Goal: Task Accomplishment & Management: Use online tool/utility

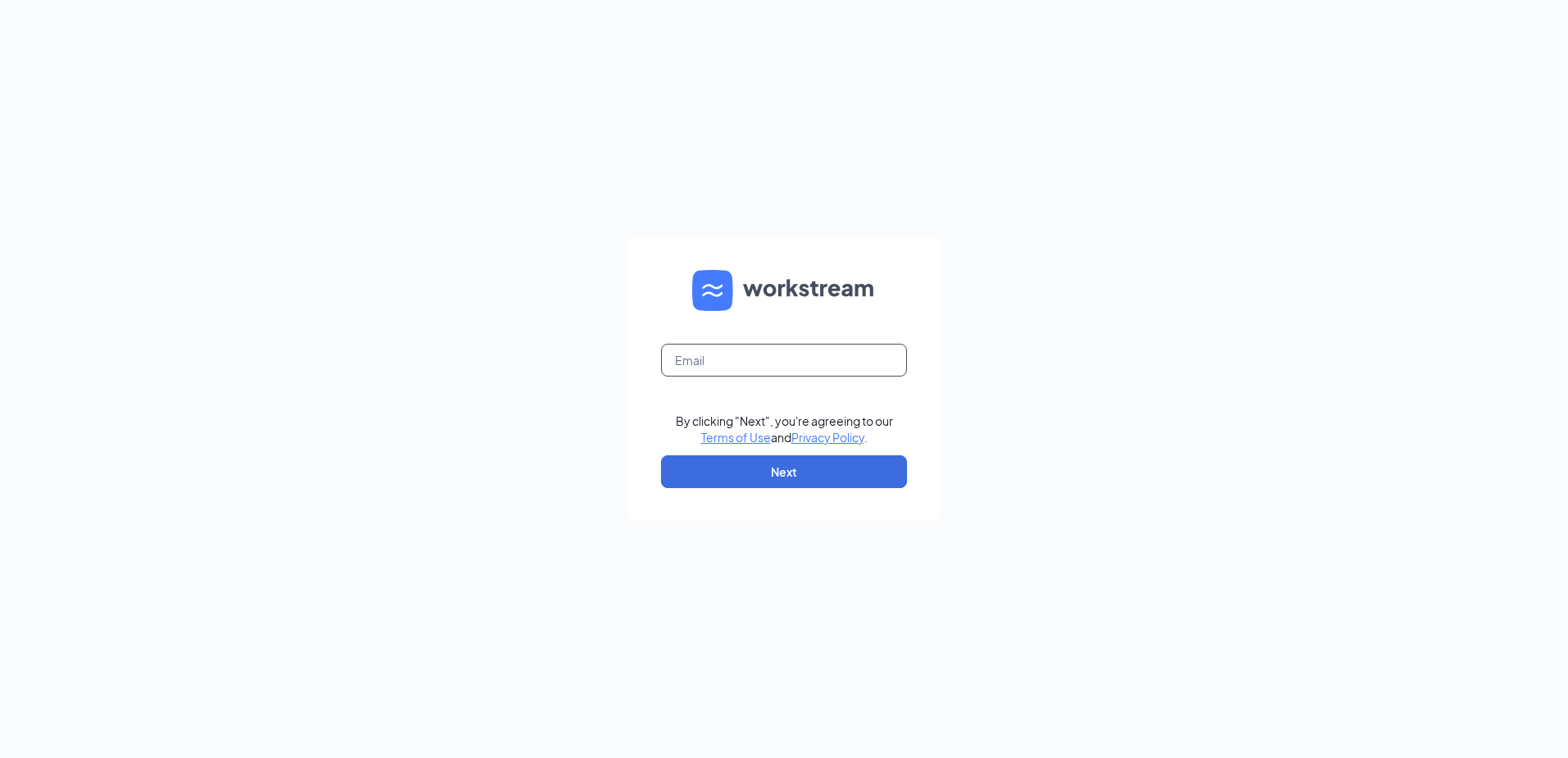
click at [725, 359] on input "text" at bounding box center [784, 360] width 246 height 33
type input "summerville04806@gmail.com"
click at [762, 463] on button "Next" at bounding box center [784, 472] width 246 height 33
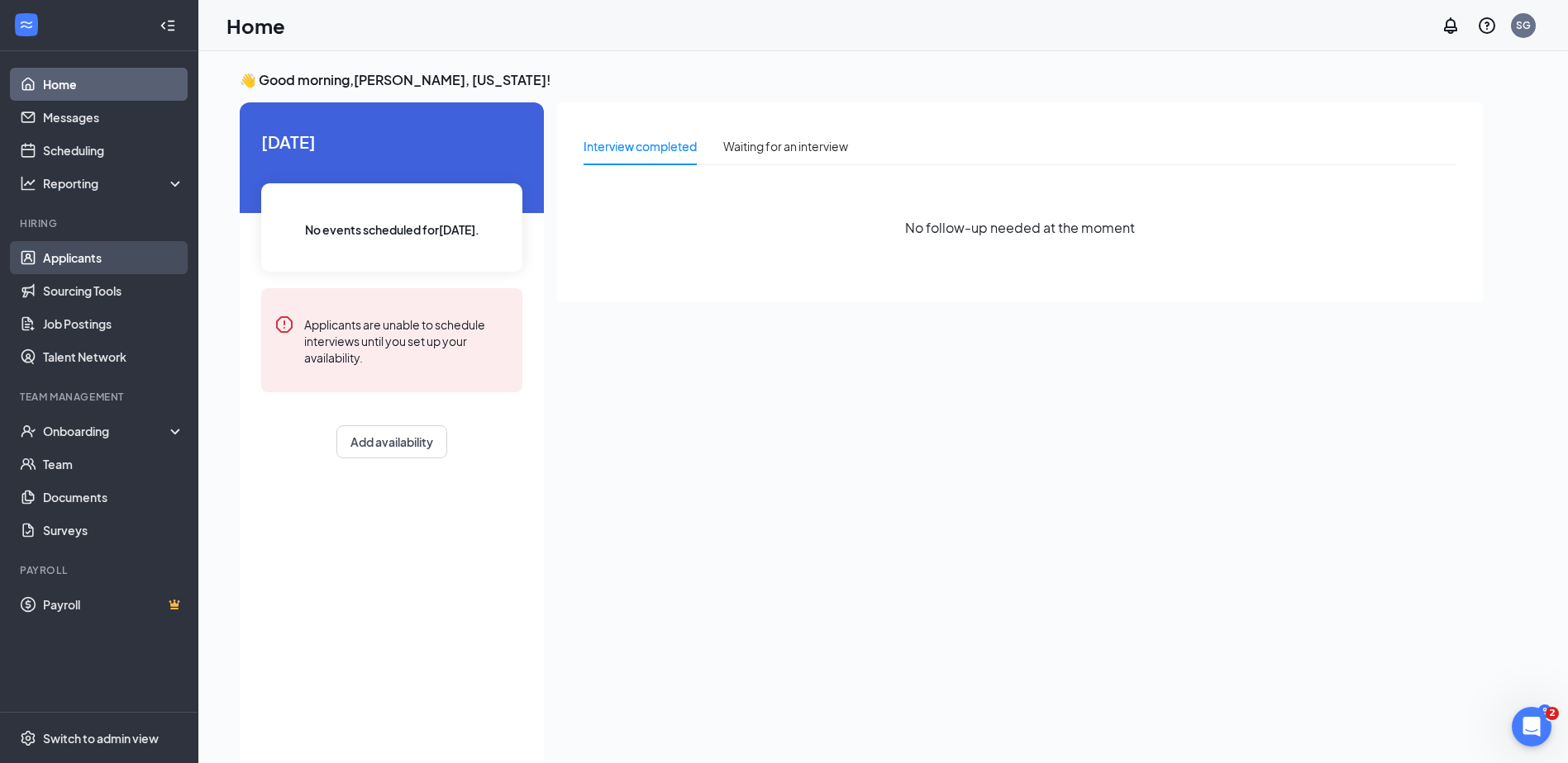
click at [64, 251] on link "Applicants" at bounding box center [114, 258] width 141 height 33
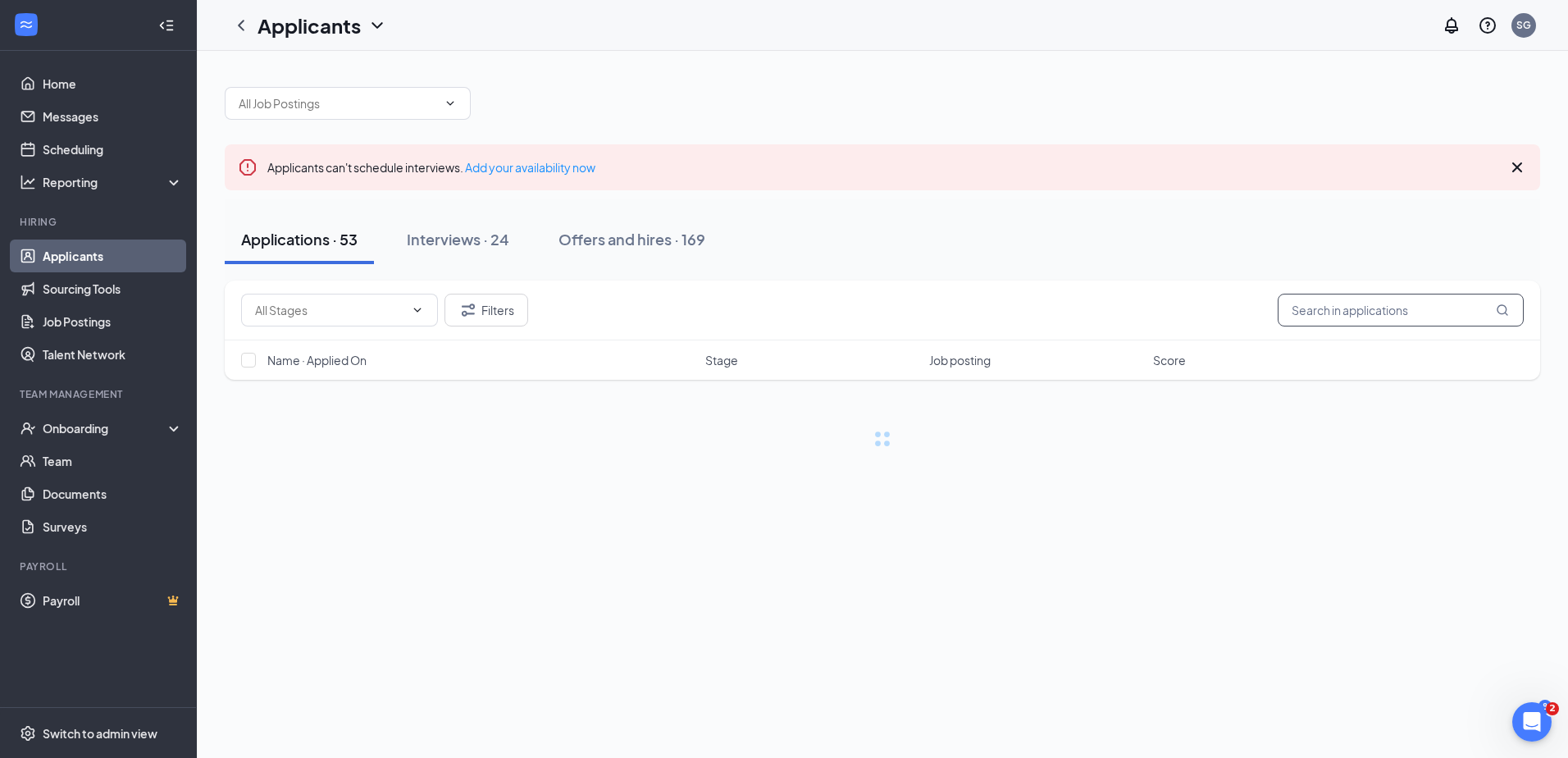
click at [1368, 313] on input "text" at bounding box center [1400, 310] width 246 height 33
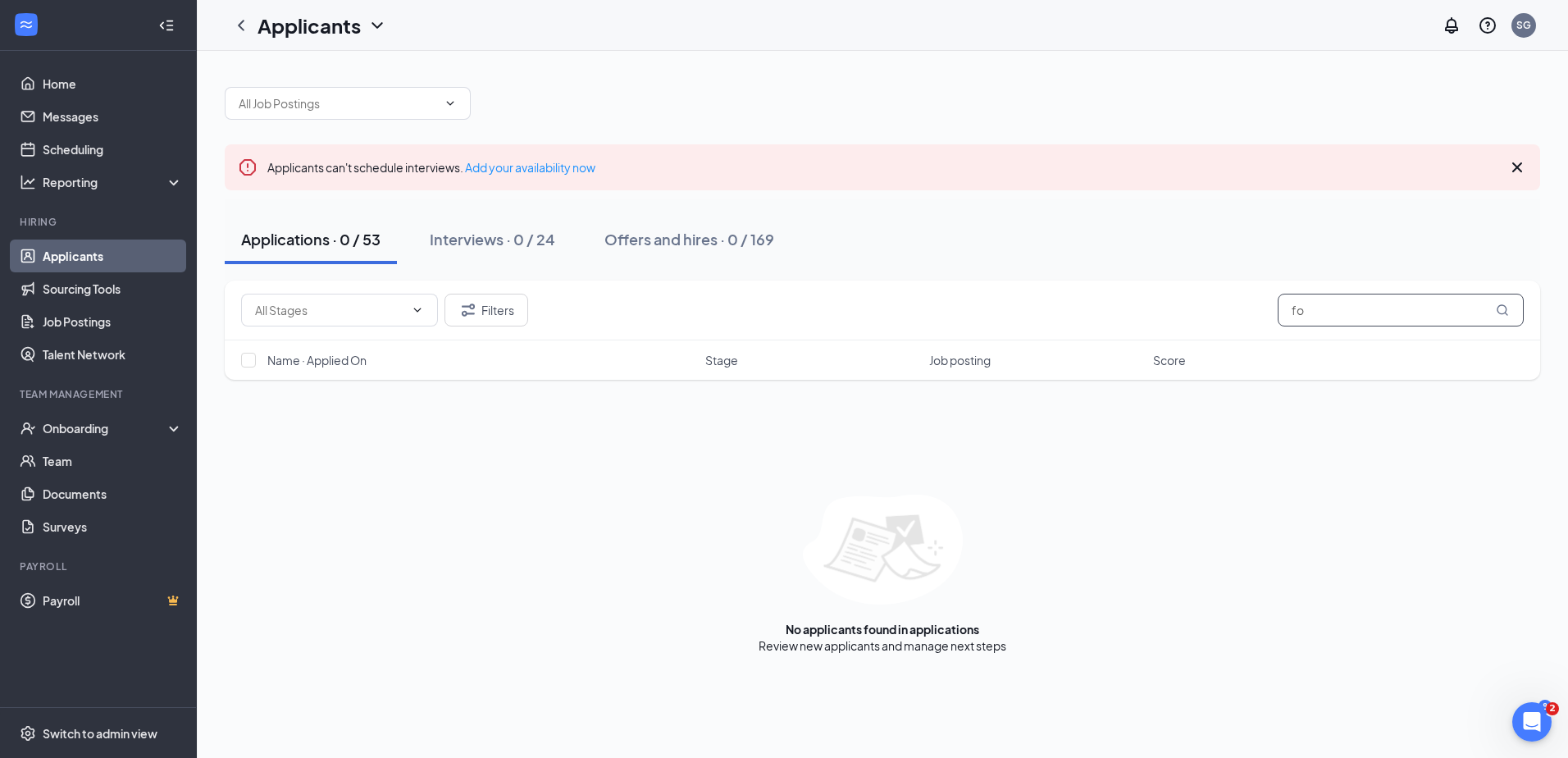
type input "f"
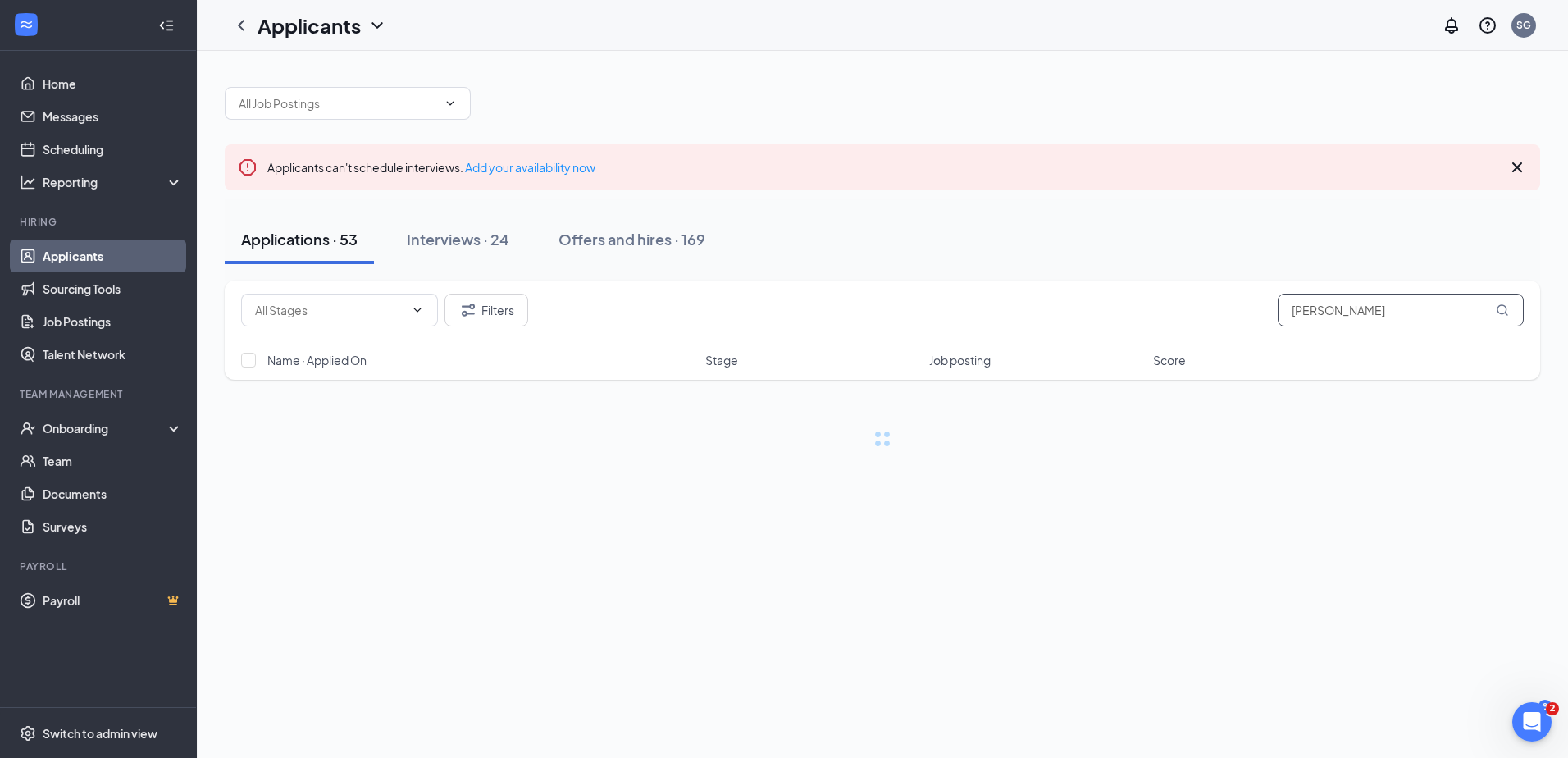
type input "[PERSON_NAME]"
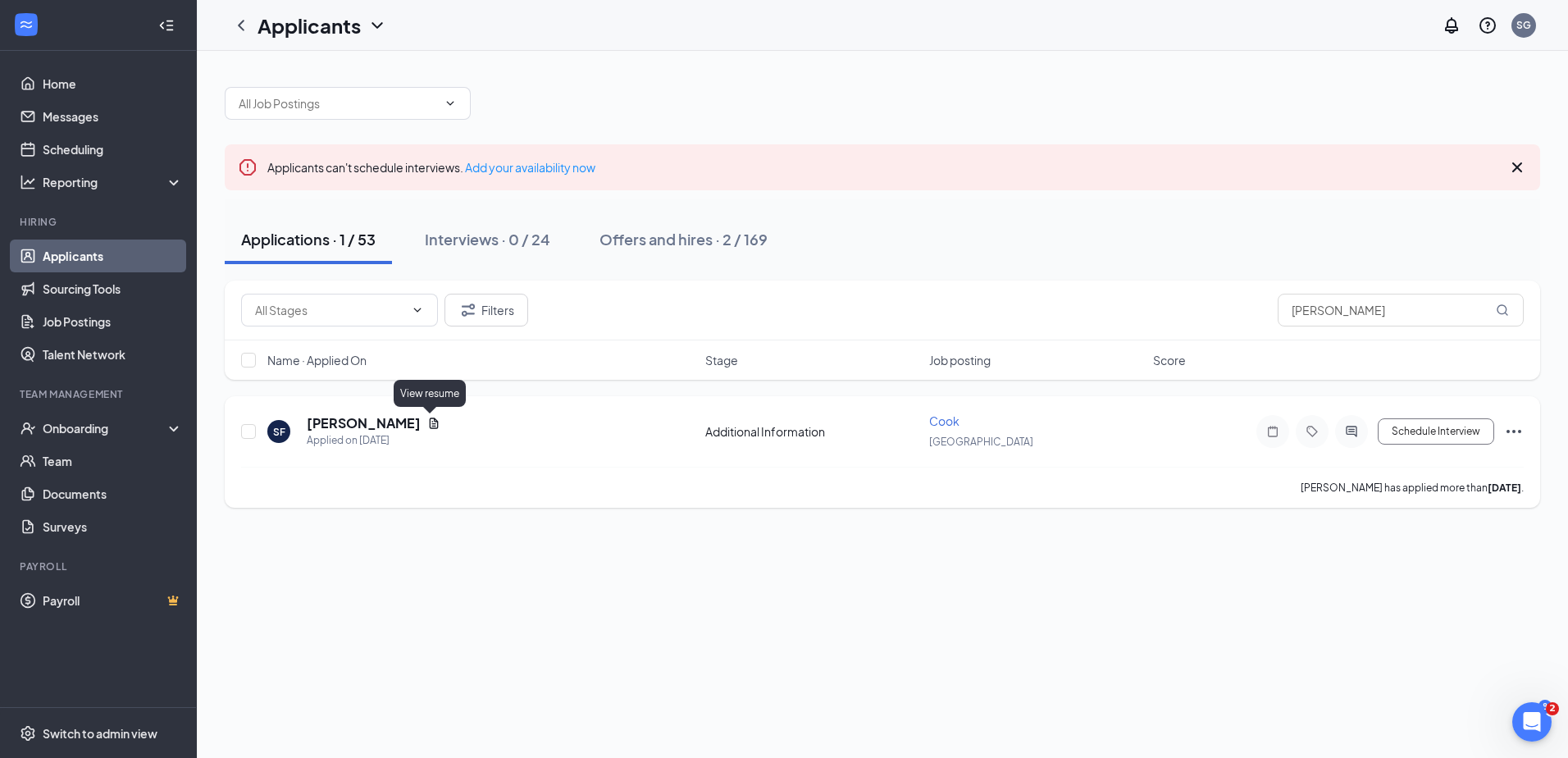
click at [432, 422] on icon "Document" at bounding box center [434, 423] width 9 height 11
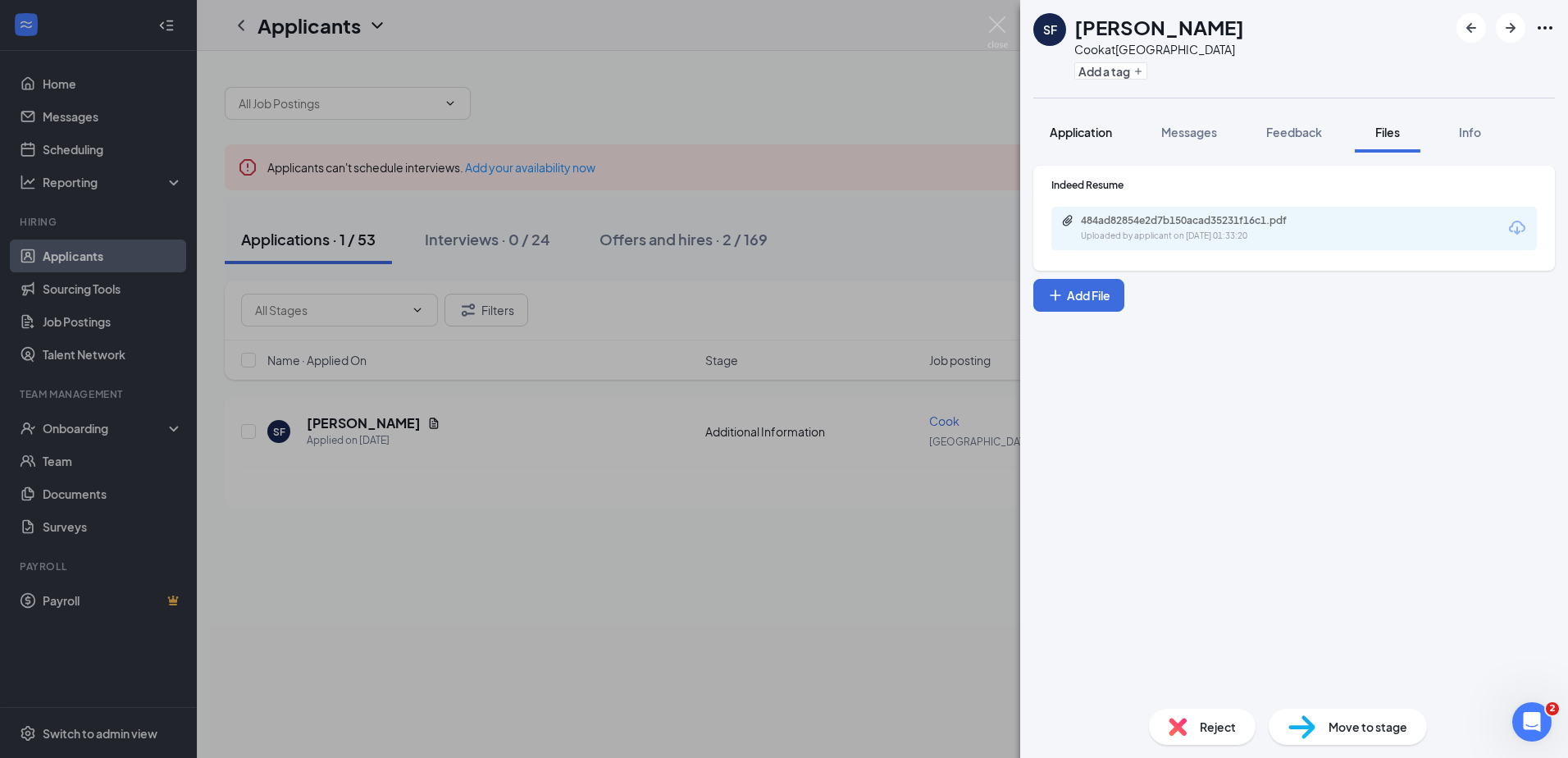
click at [1088, 132] on span "Application" at bounding box center [1081, 132] width 63 height 15
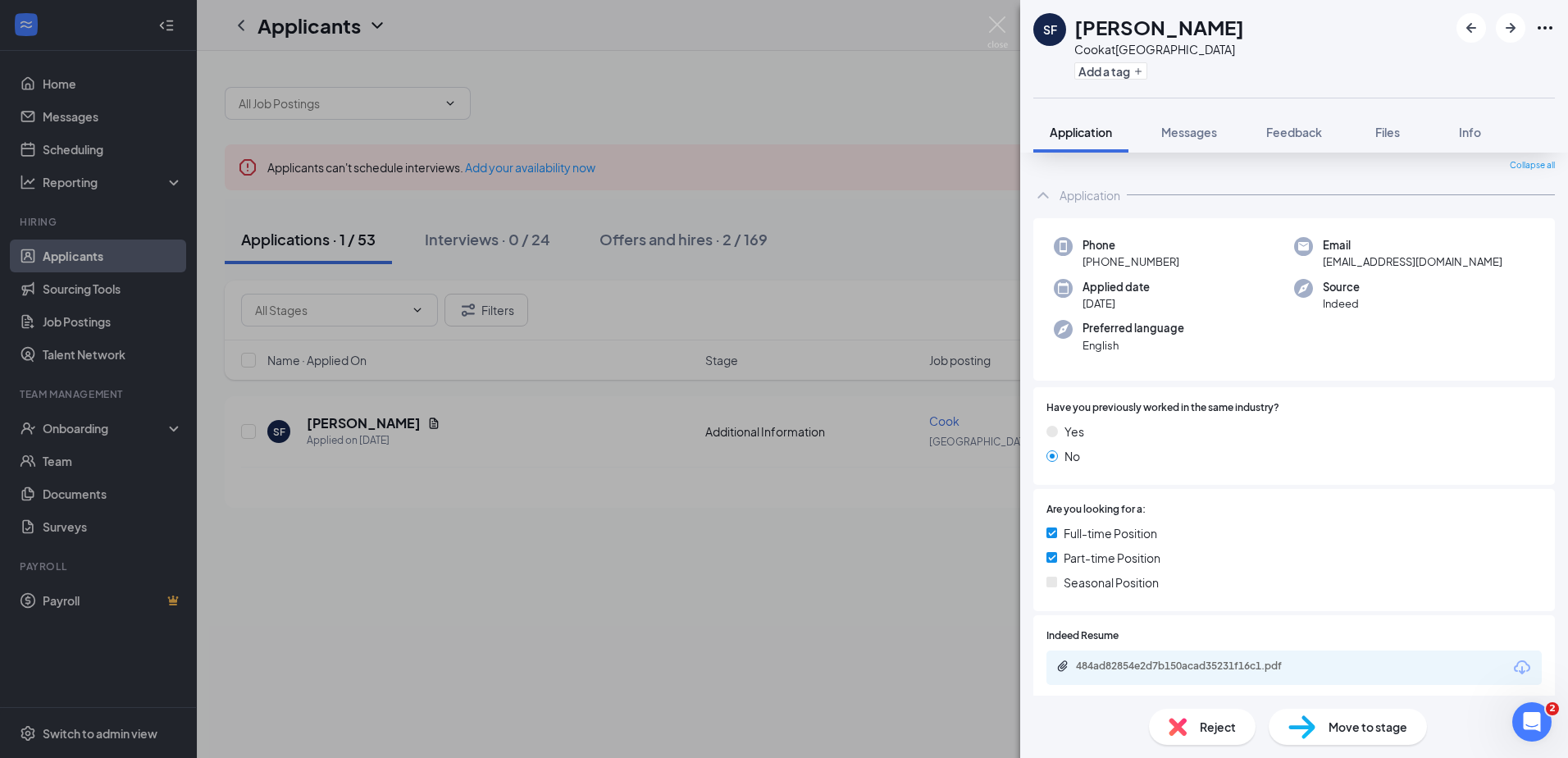
scroll to position [82, 0]
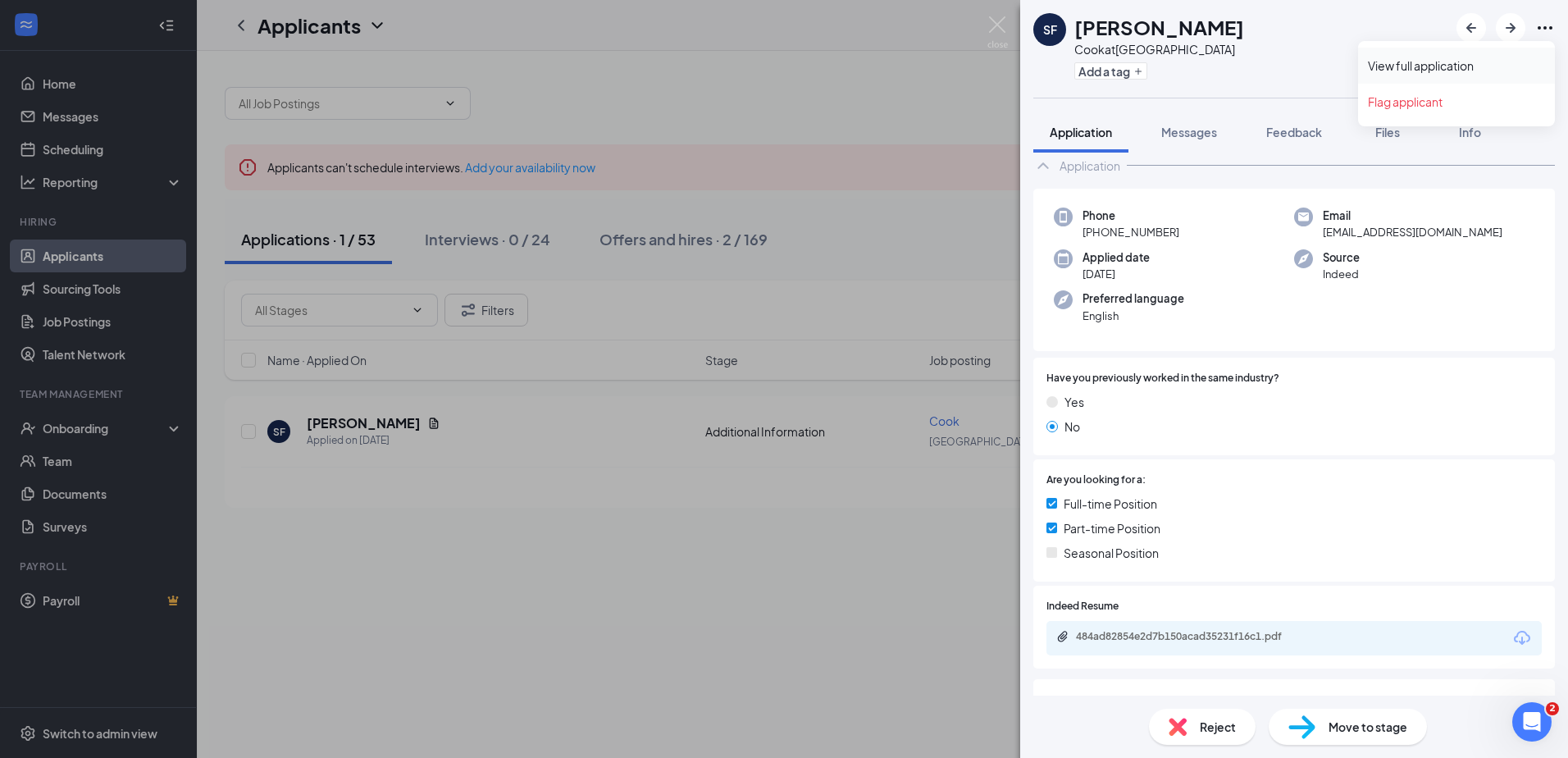
click at [1449, 66] on link "View full application" at bounding box center [1456, 65] width 177 height 16
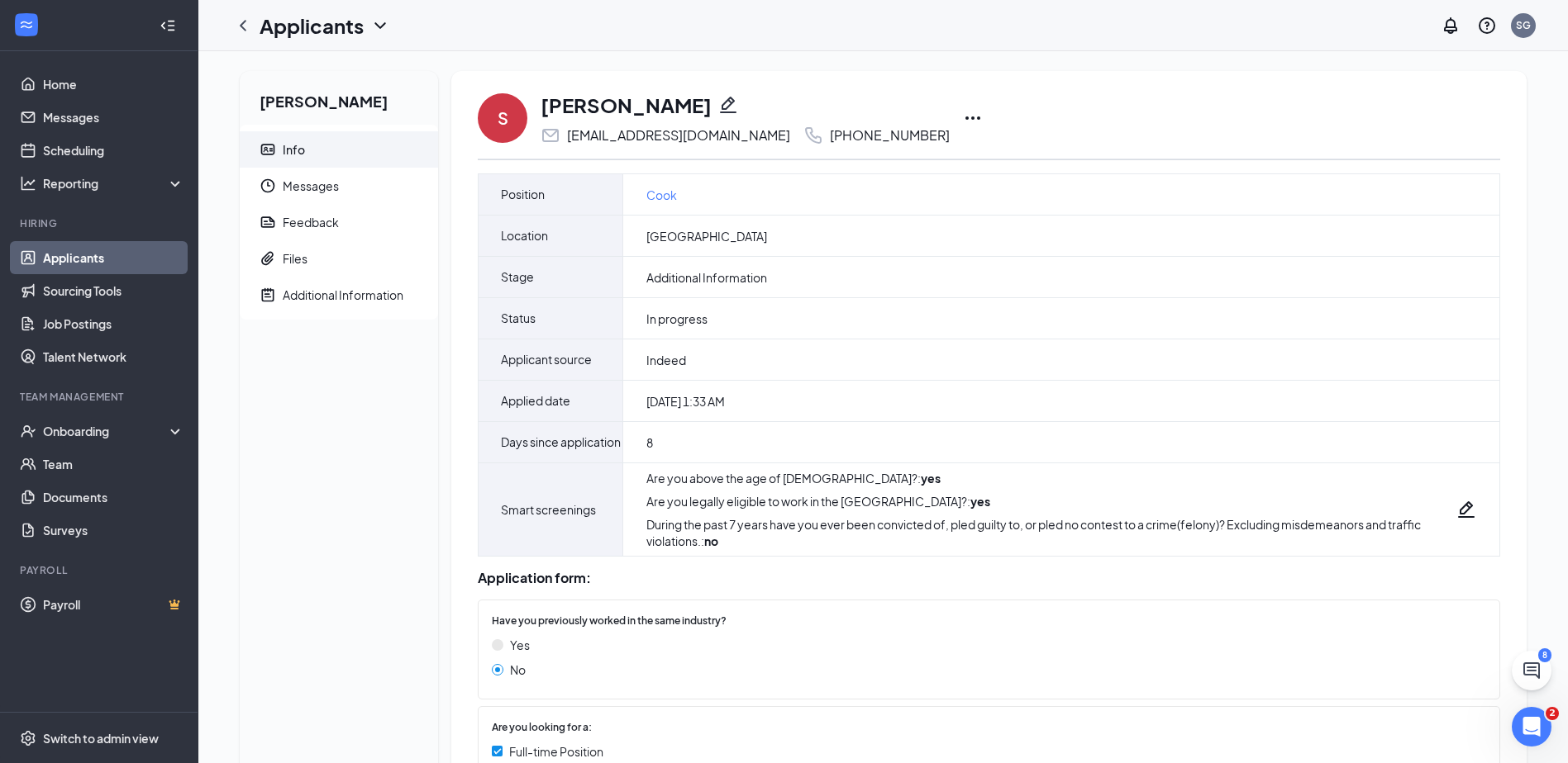
click at [963, 121] on icon "Ellipses" at bounding box center [973, 118] width 20 height 20
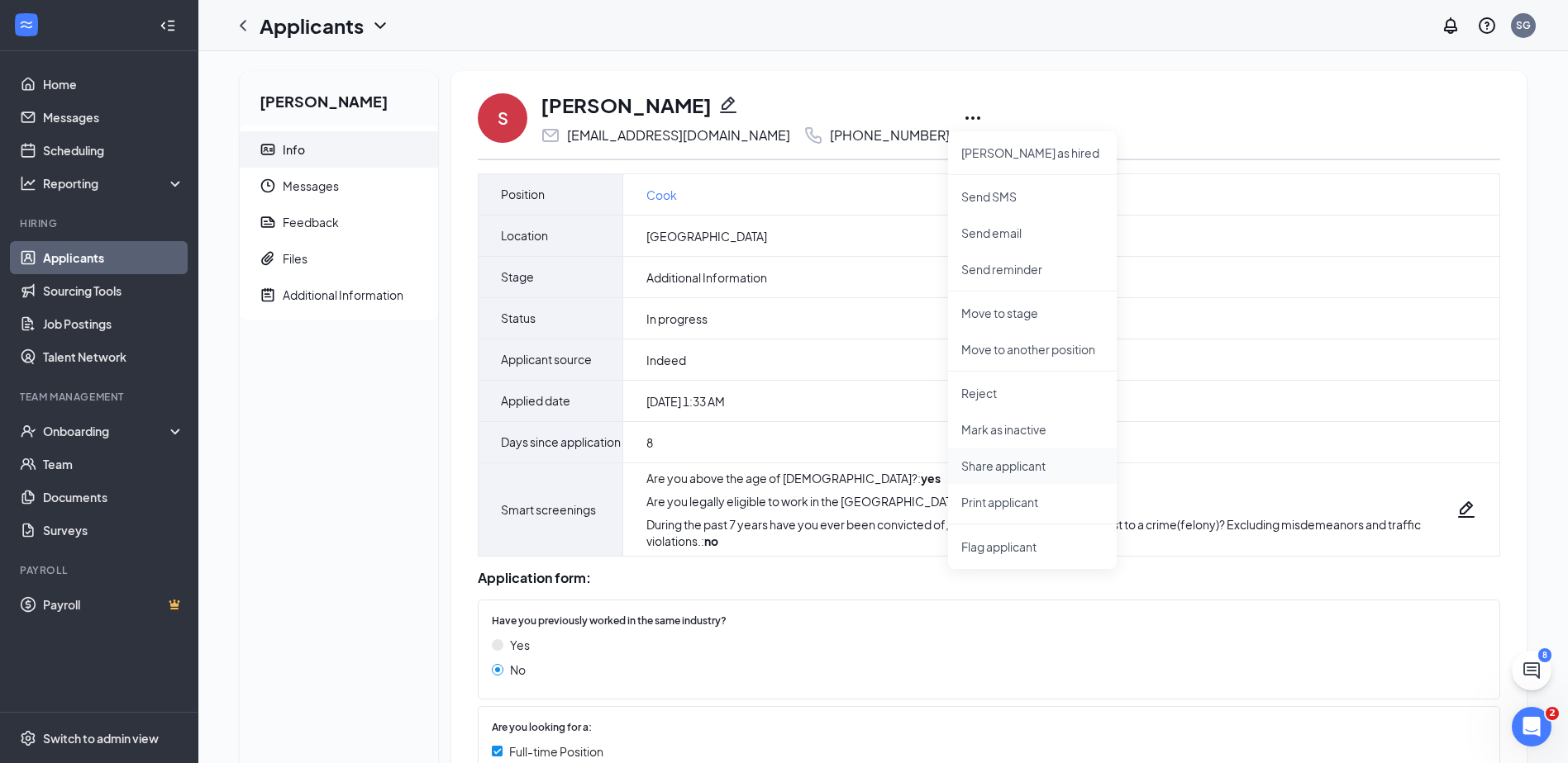
click at [1006, 475] on li "Share applicant" at bounding box center [1032, 466] width 168 height 37
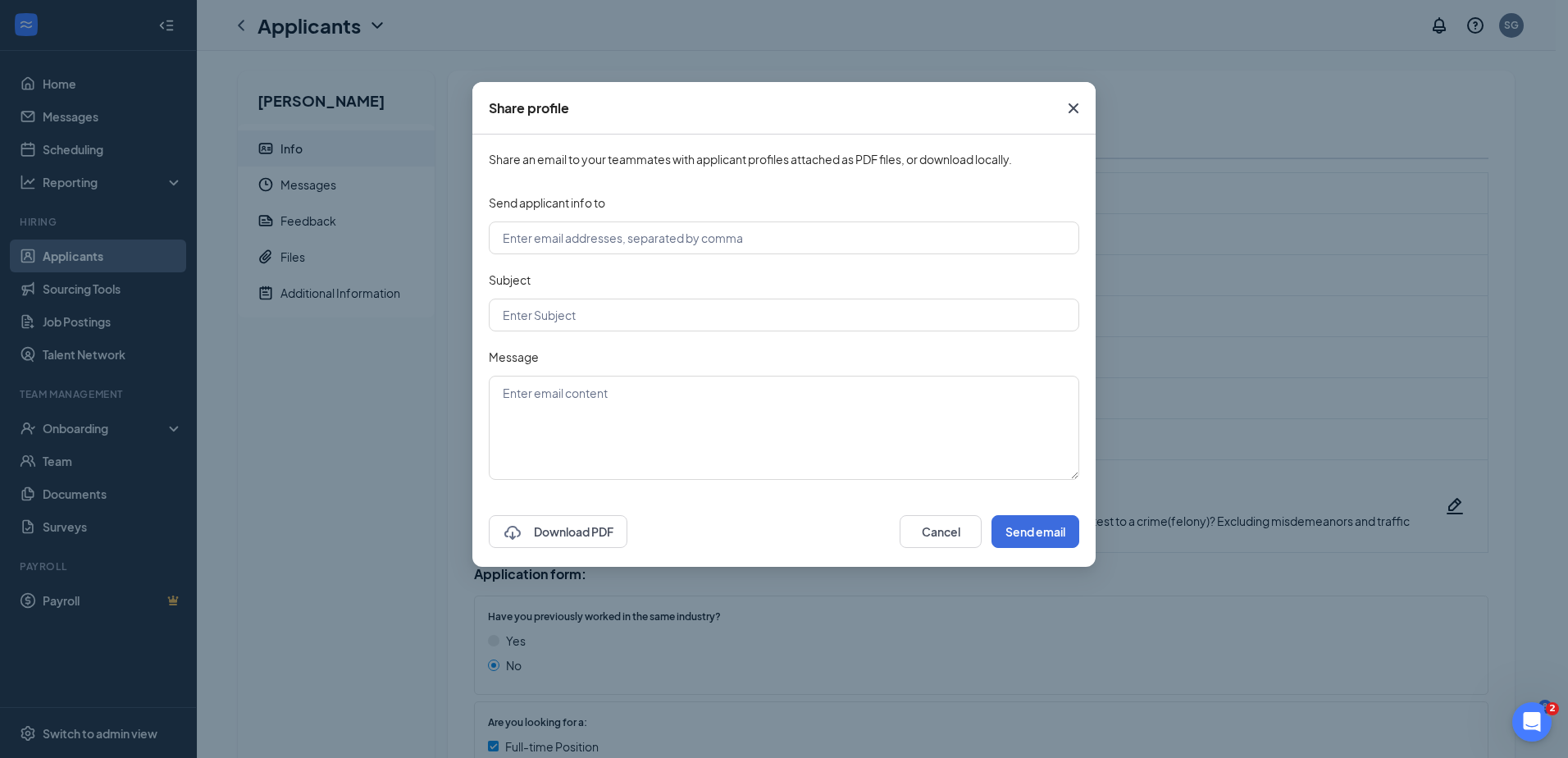
drag, startPoint x: 1073, startPoint y: 109, endPoint x: 995, endPoint y: 56, distance: 94.3
click at [1072, 109] on icon "Cross" at bounding box center [1073, 108] width 10 height 10
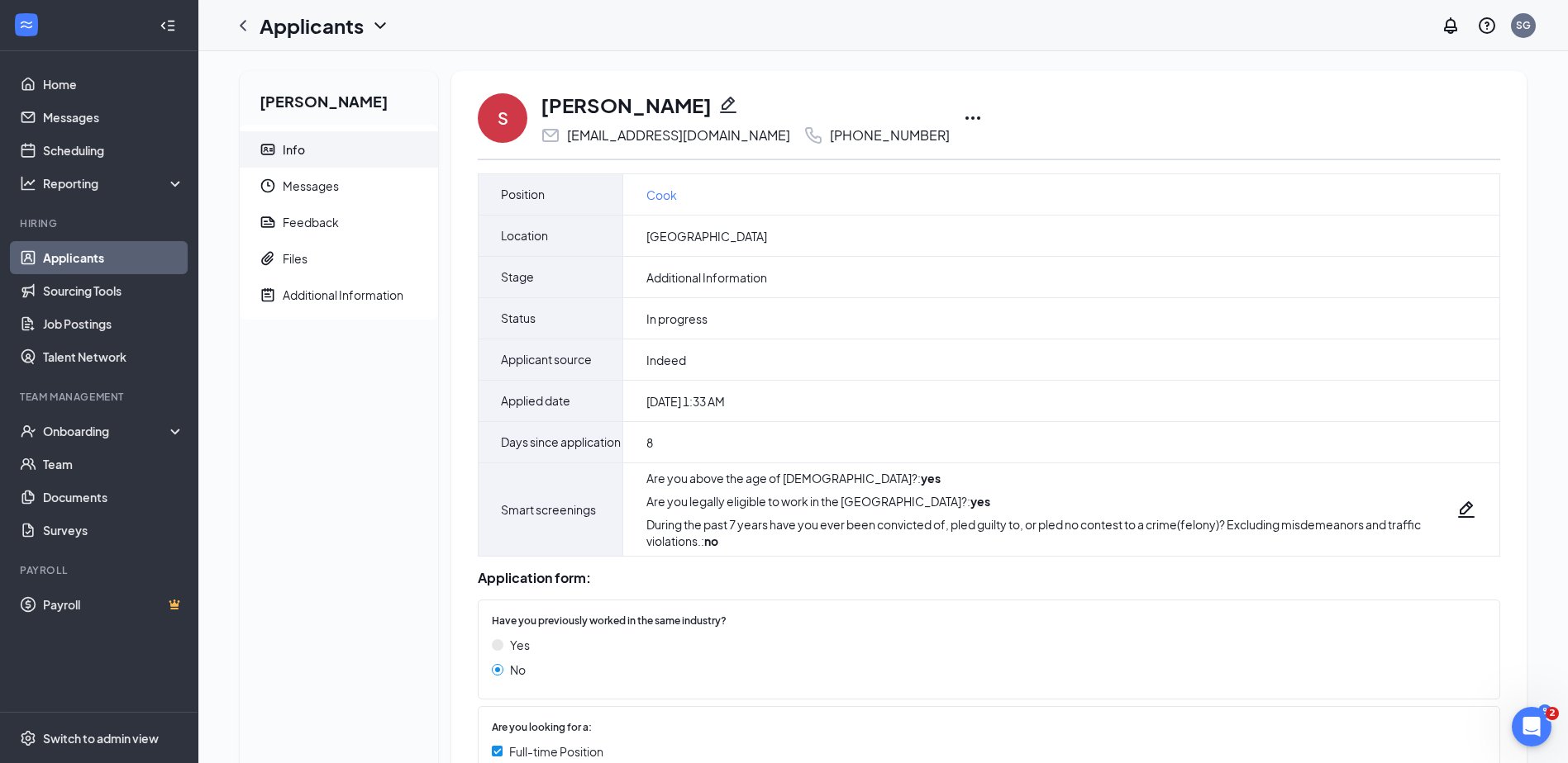
click at [963, 121] on icon "Ellipses" at bounding box center [973, 118] width 20 height 20
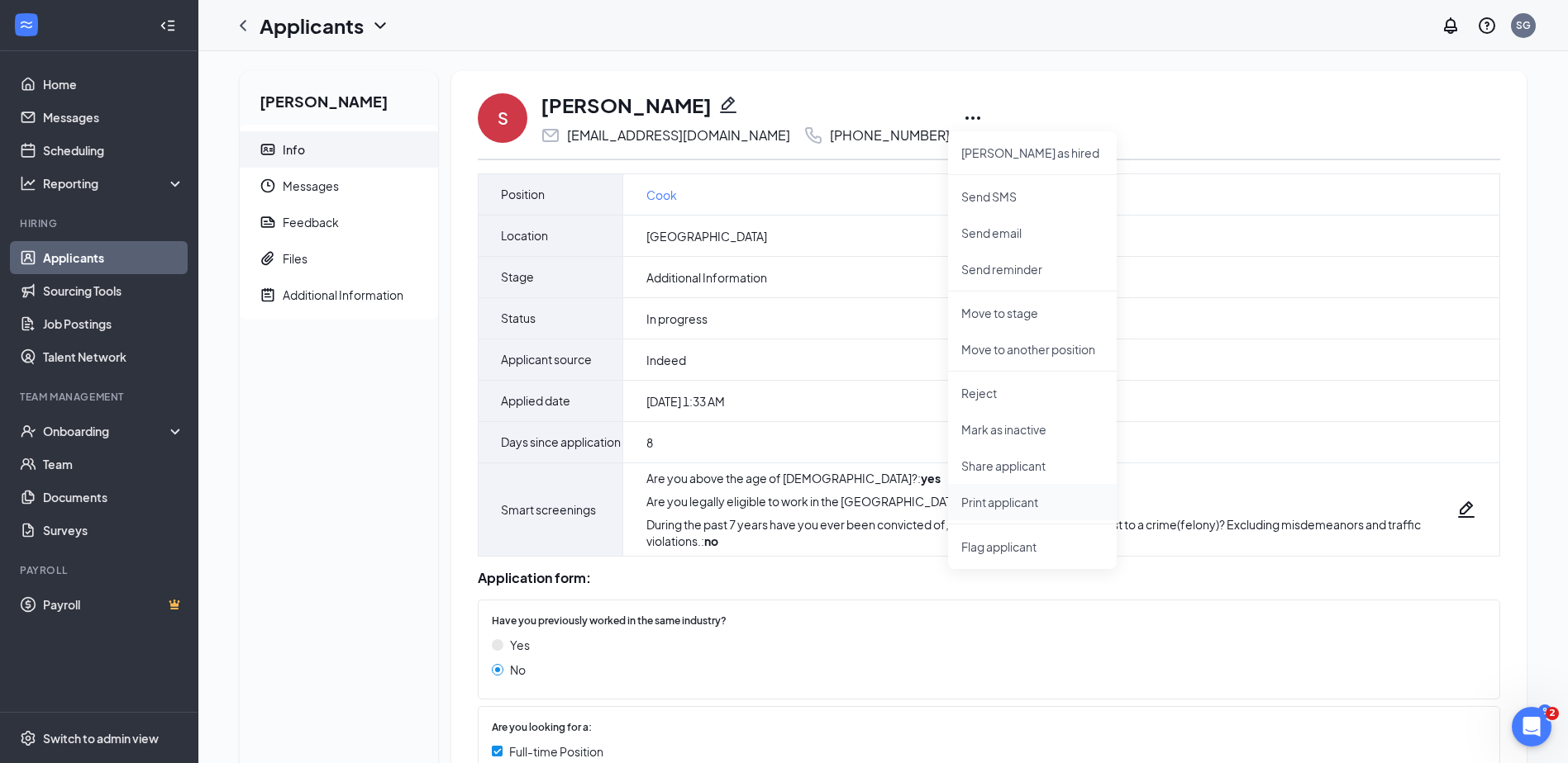
click at [1000, 510] on li "Print applicant" at bounding box center [1032, 502] width 168 height 37
